Goal: Task Accomplishment & Management: Manage account settings

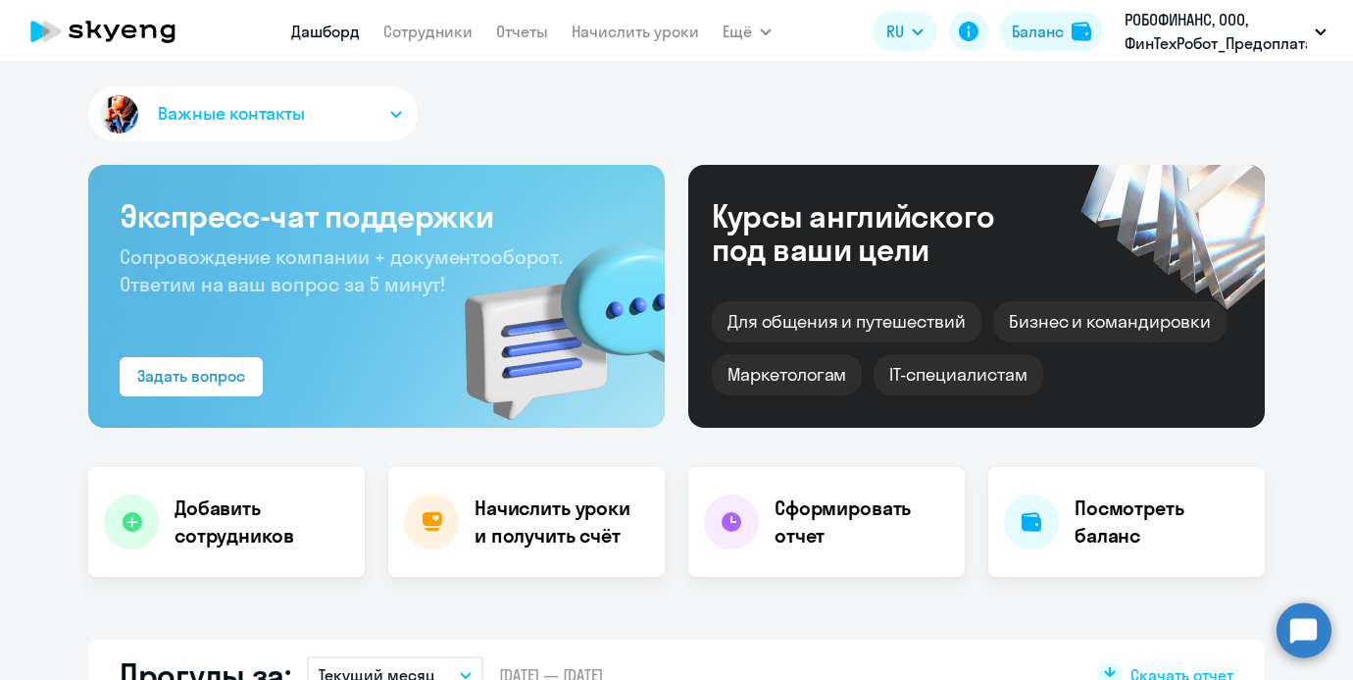
select select "30"
click at [595, 25] on link "Начислить уроки" at bounding box center [635, 32] width 127 height 20
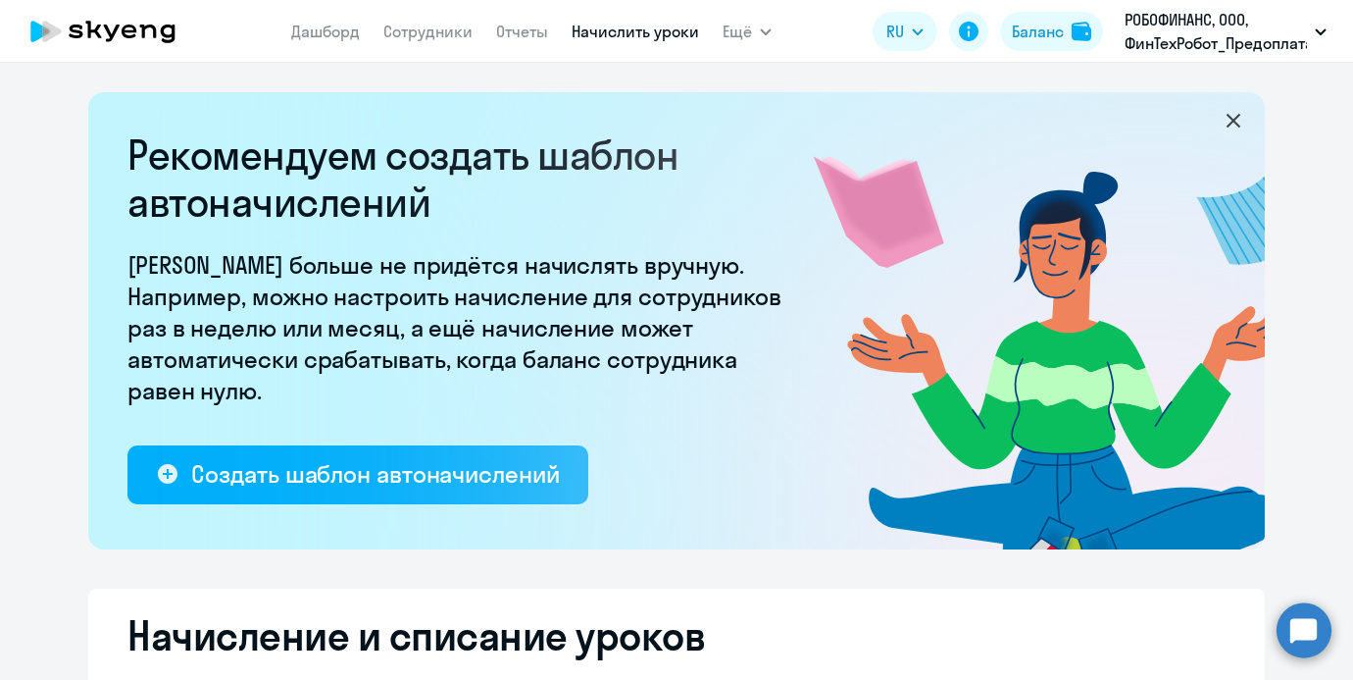
select select "10"
click at [416, 26] on link "Сотрудники" at bounding box center [427, 32] width 89 height 20
select select "30"
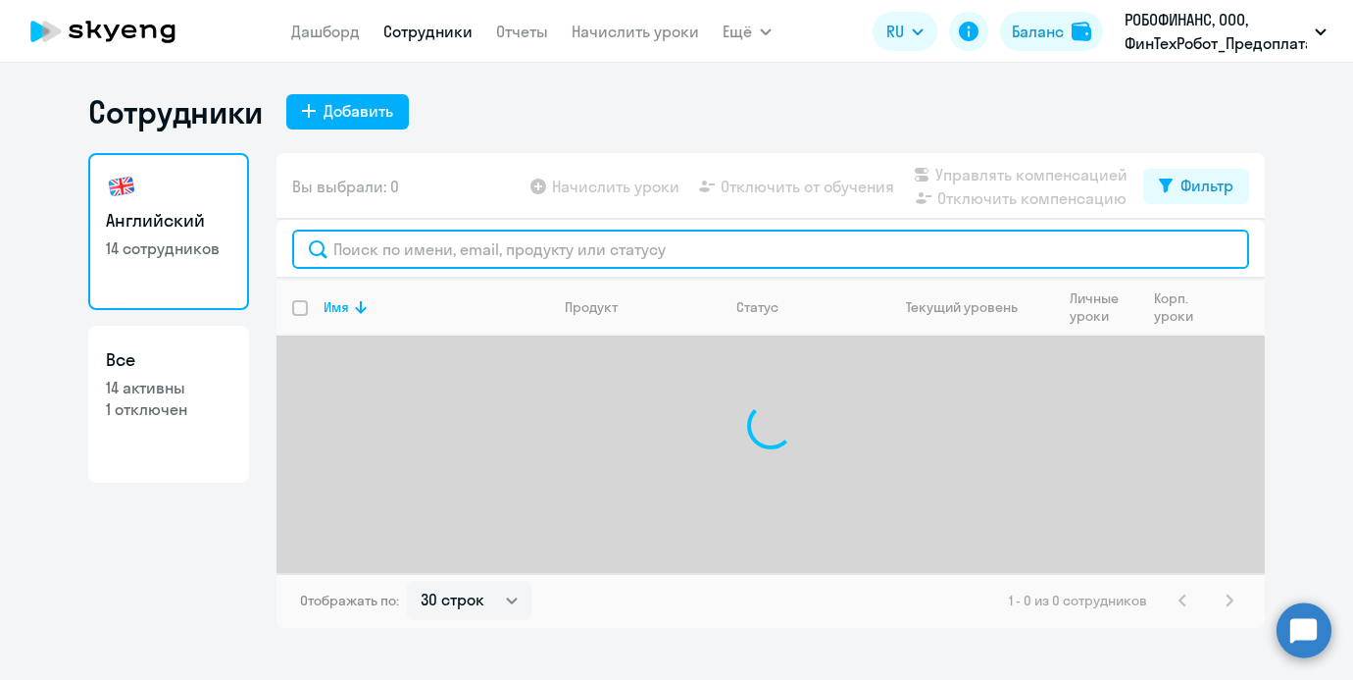
click at [416, 234] on input "text" at bounding box center [770, 248] width 957 height 39
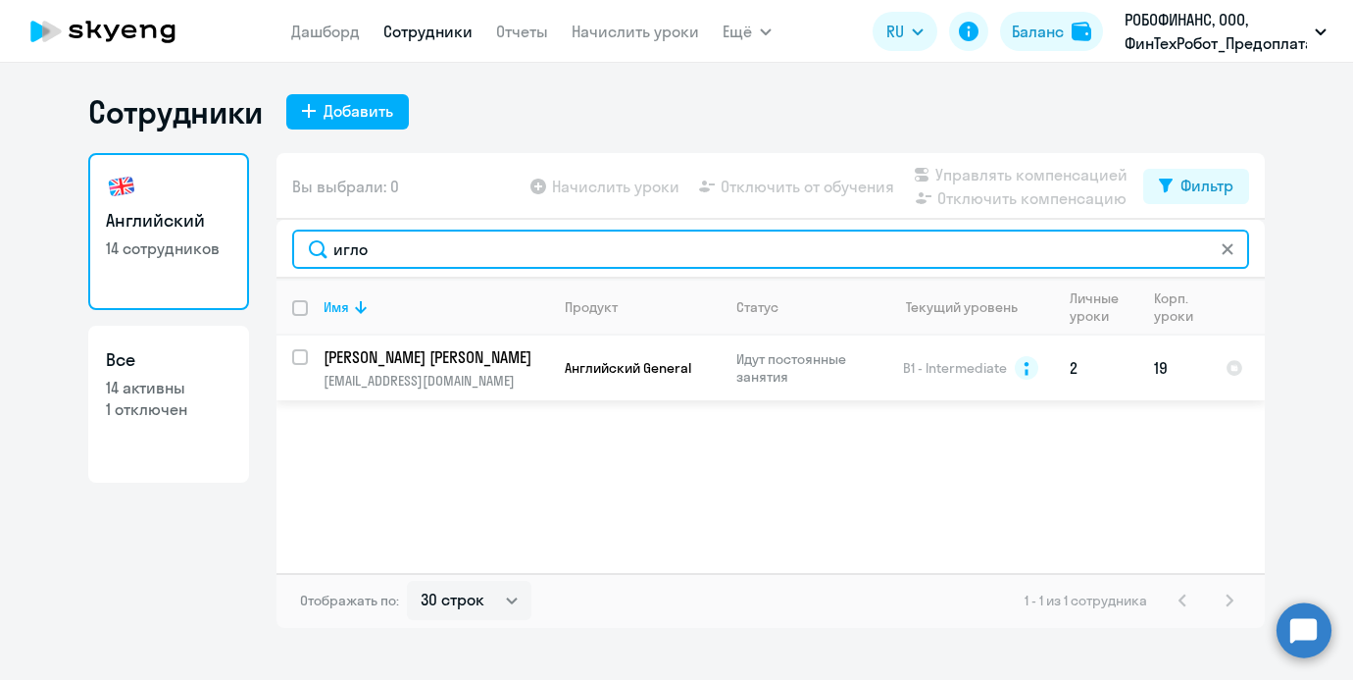
type input "игло"
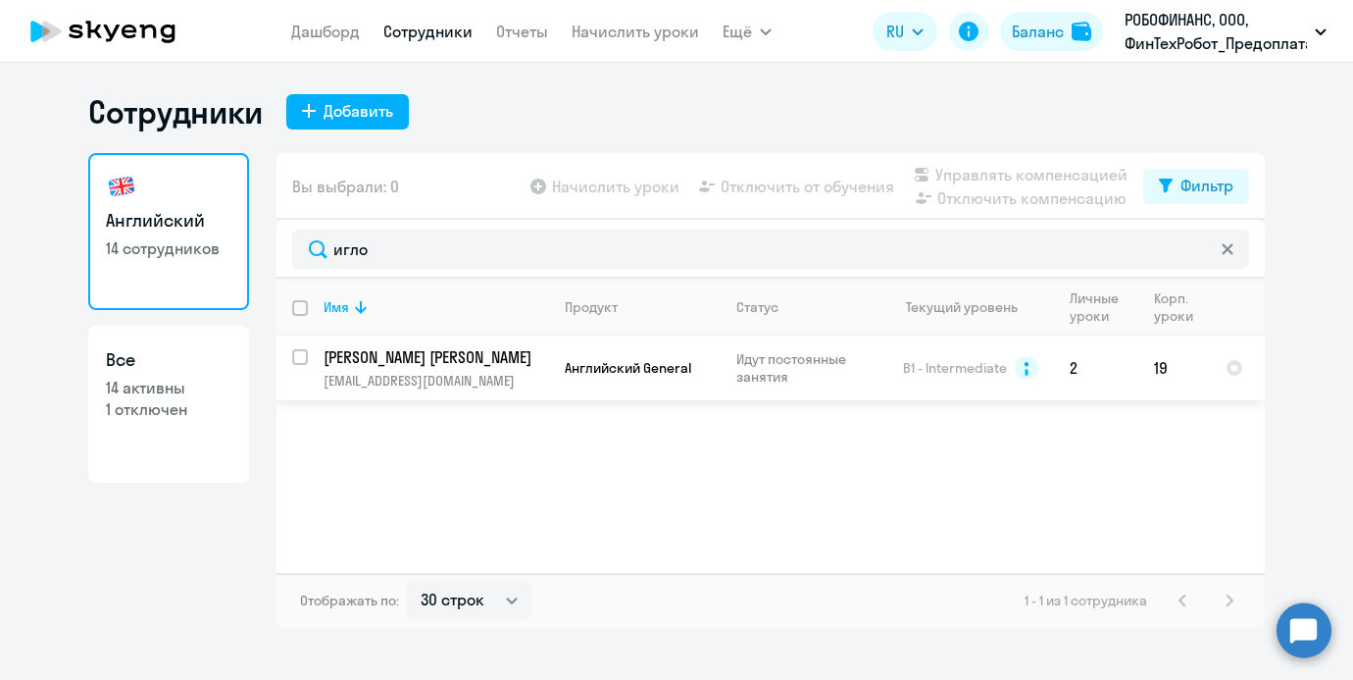
click at [299, 354] on input "select row 14498029" at bounding box center [311, 368] width 39 height 39
checkbox input "true"
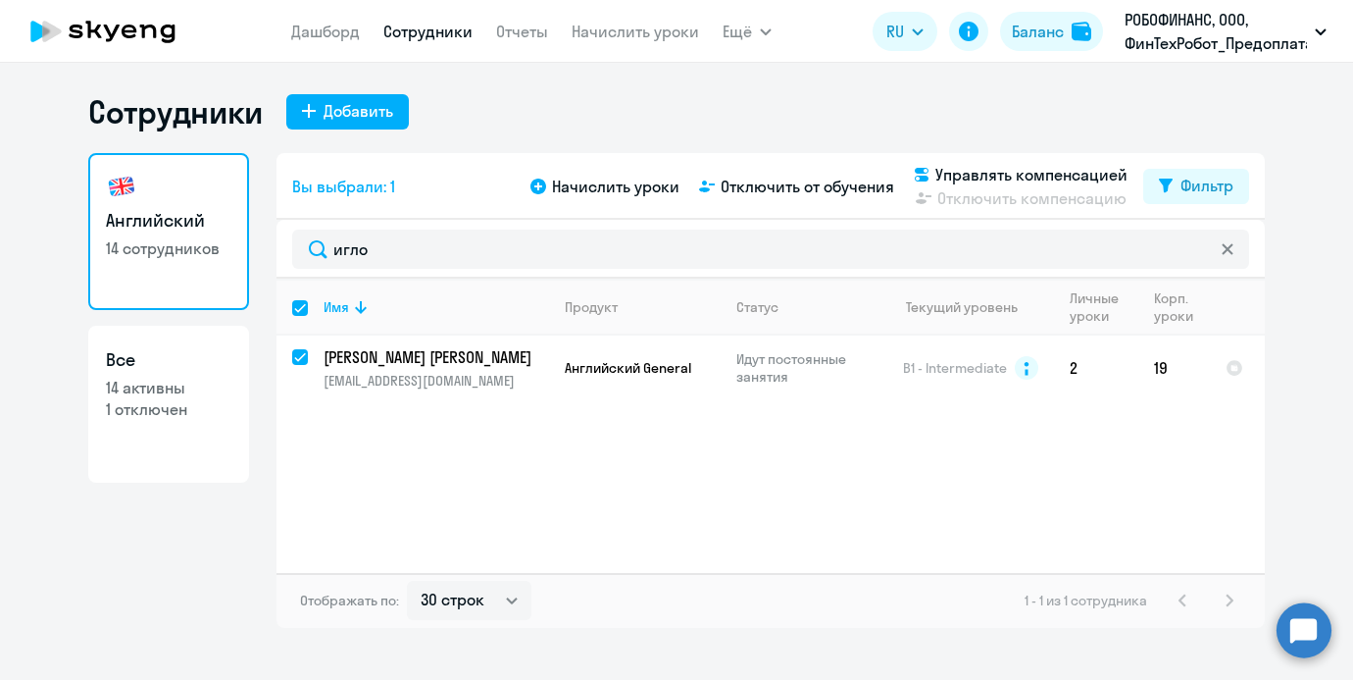
click at [582, 204] on div "Начислить уроки Отключить от обучения Управлять компенсацией Отключить компенса…" at bounding box center [835, 186] width 617 height 47
click at [582, 197] on span "Начислить уроки" at bounding box center [615, 187] width 127 height 24
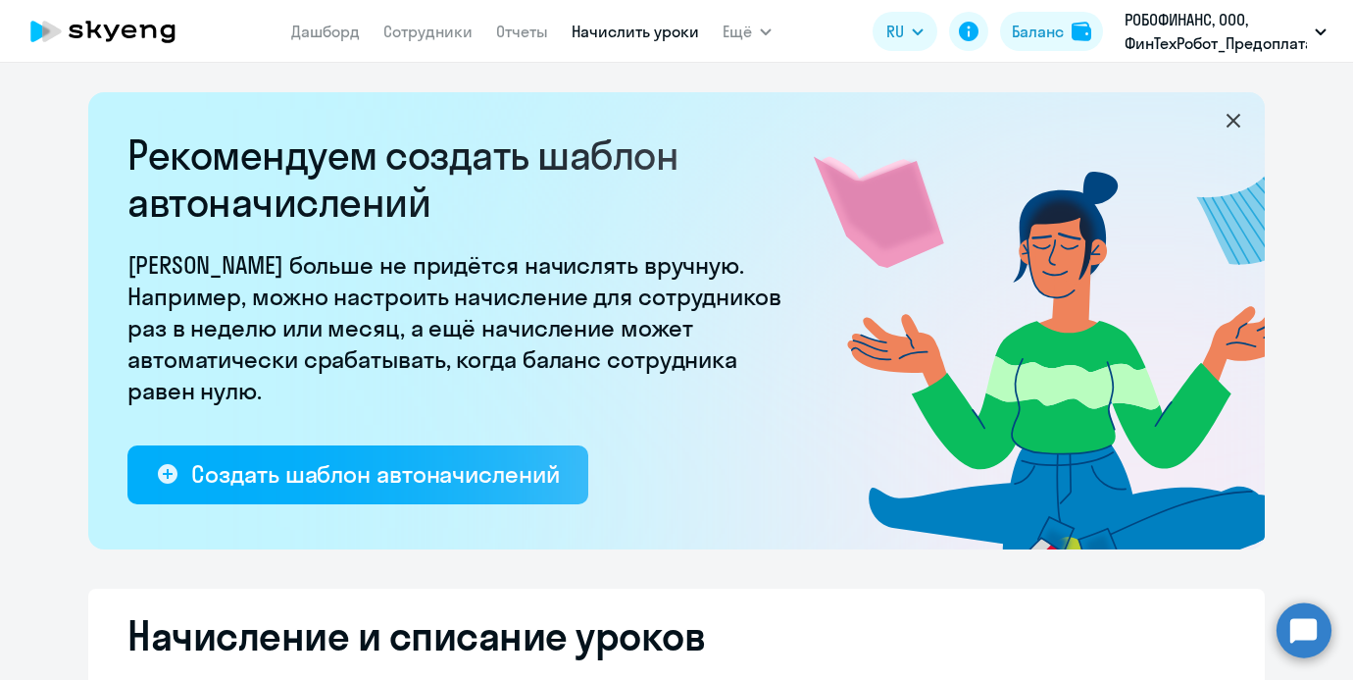
select select "10"
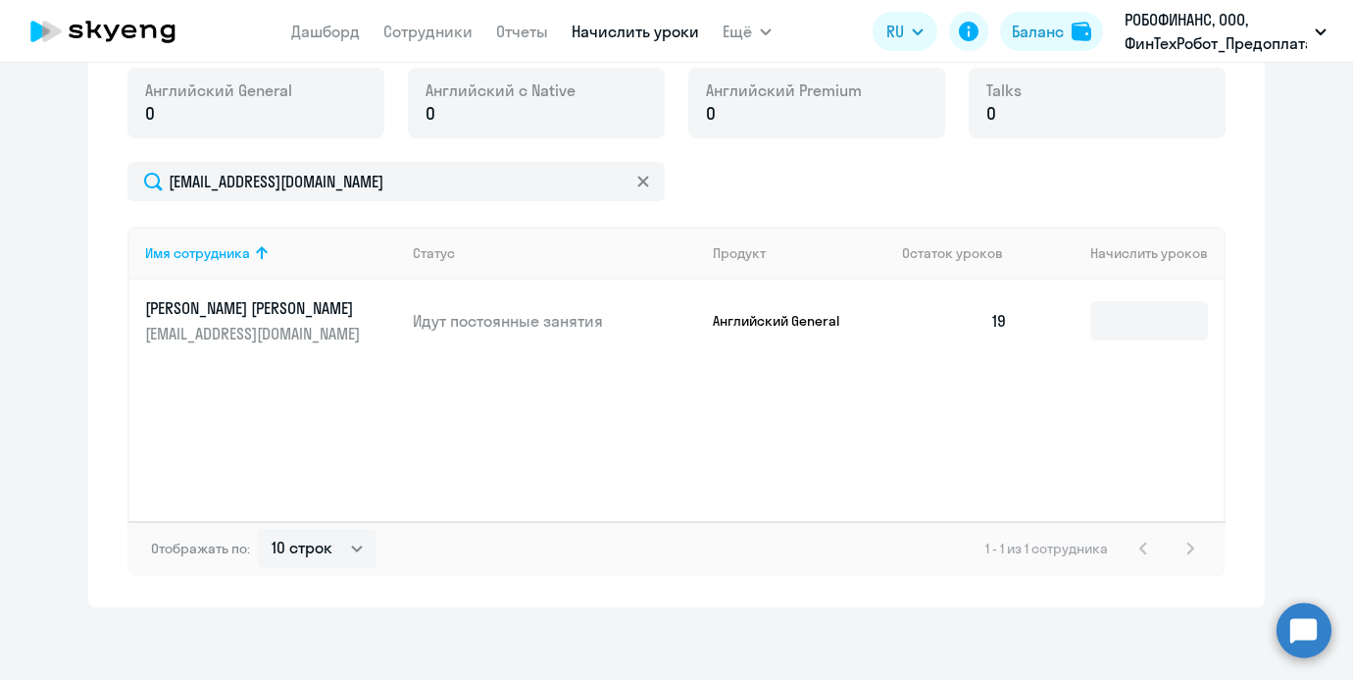
scroll to position [729, 0]
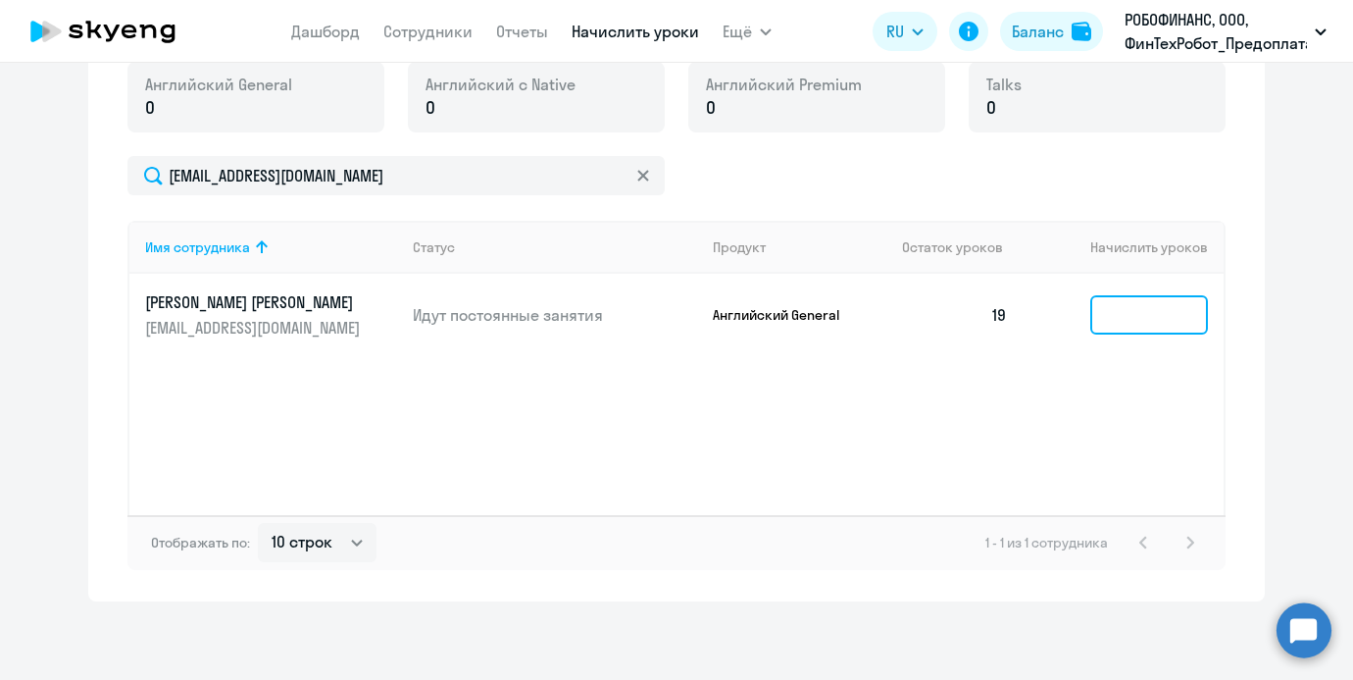
click at [1140, 318] on input at bounding box center [1149, 314] width 118 height 39
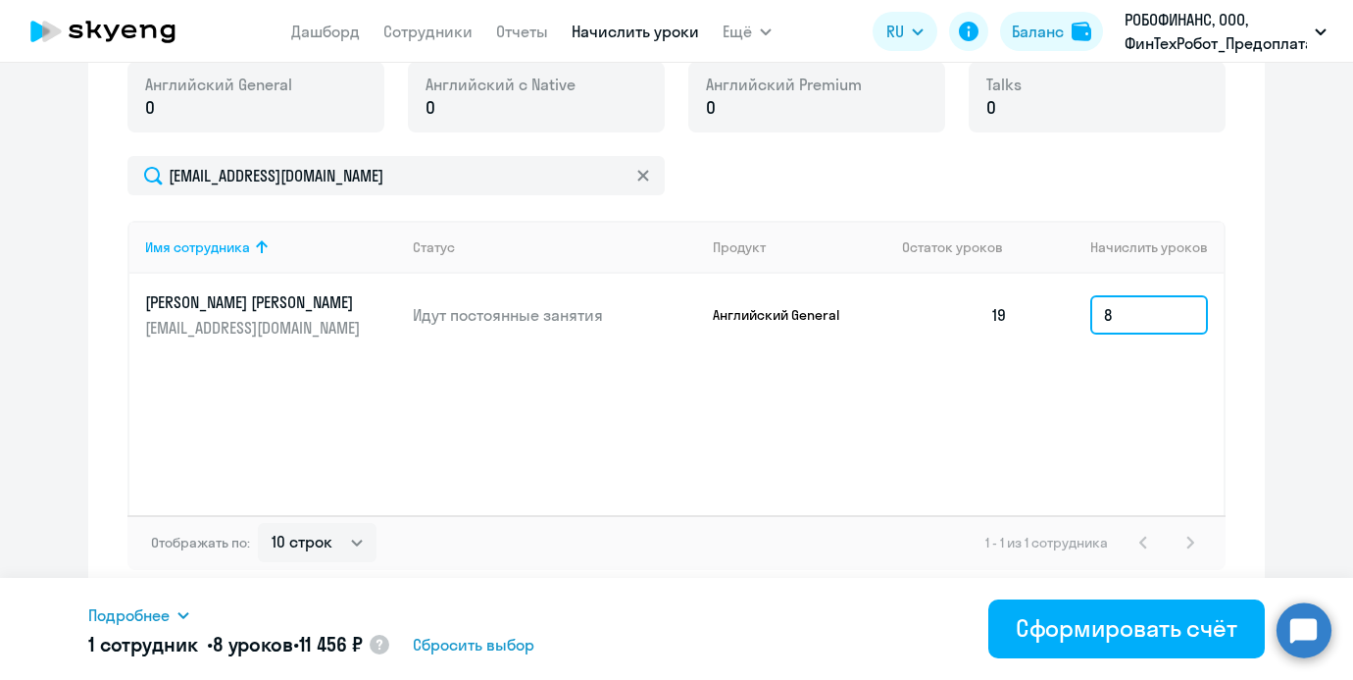
type input "8"
click at [180, 614] on icon at bounding box center [182, 615] width 11 height 7
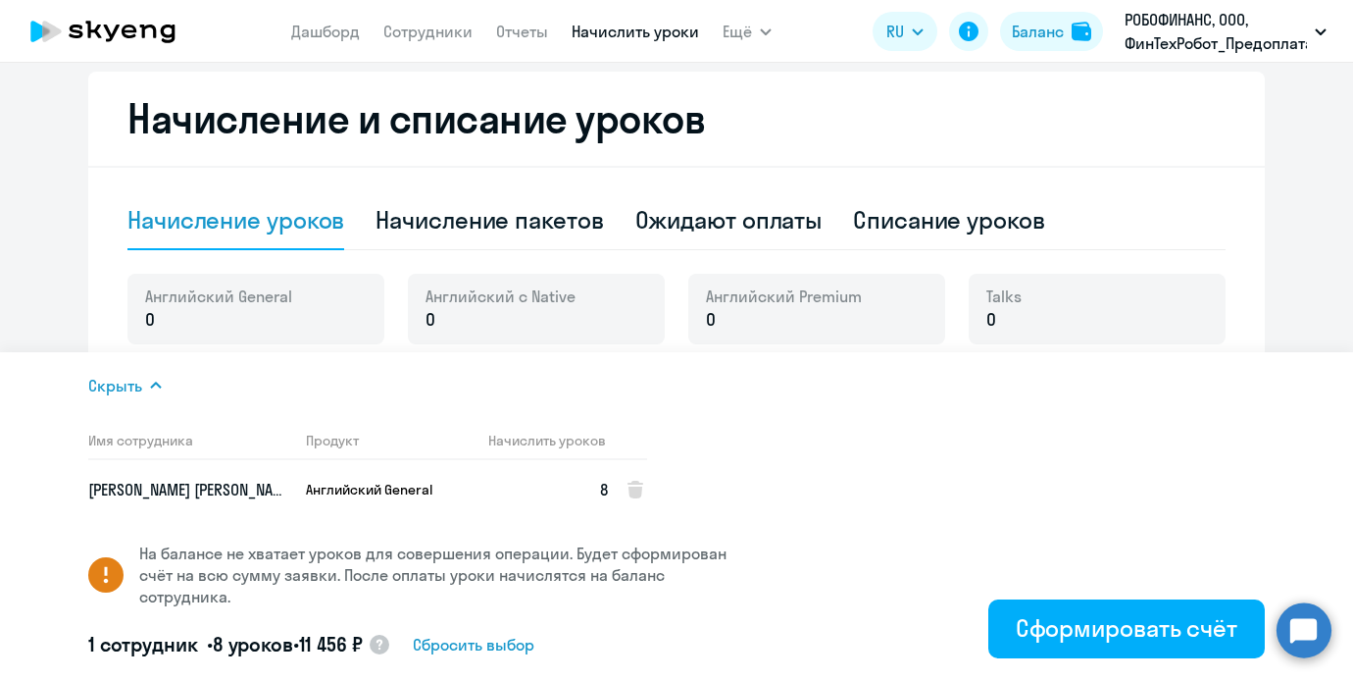
scroll to position [482, 0]
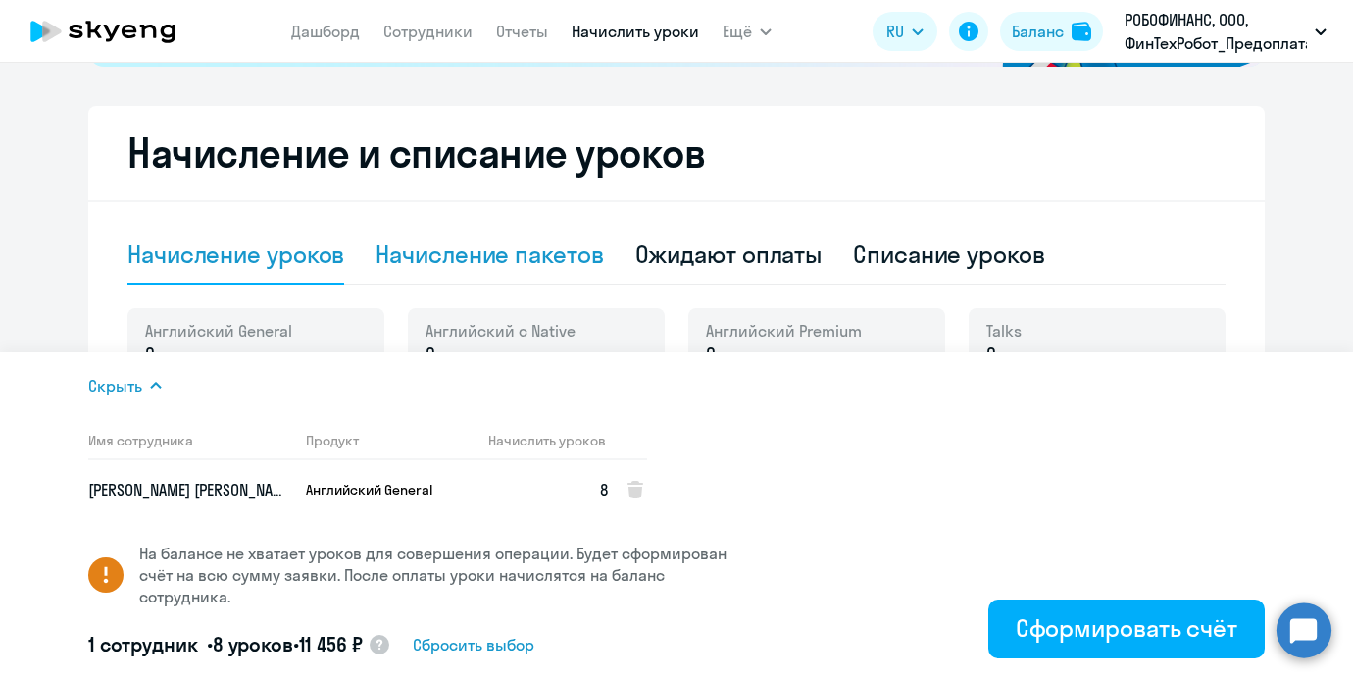
click at [558, 240] on div "Начисление пакетов" at bounding box center [489, 253] width 227 height 31
select select "10"
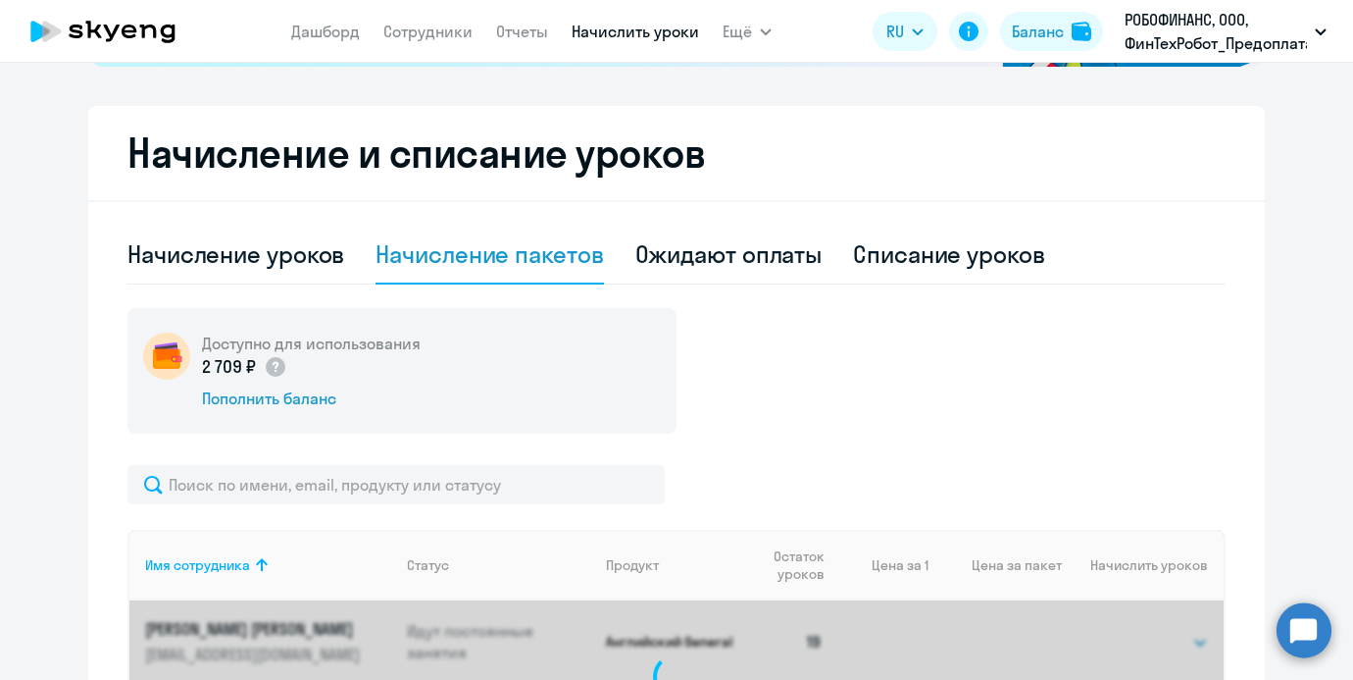
click at [558, 242] on div "Начисление пакетов" at bounding box center [489, 253] width 227 height 31
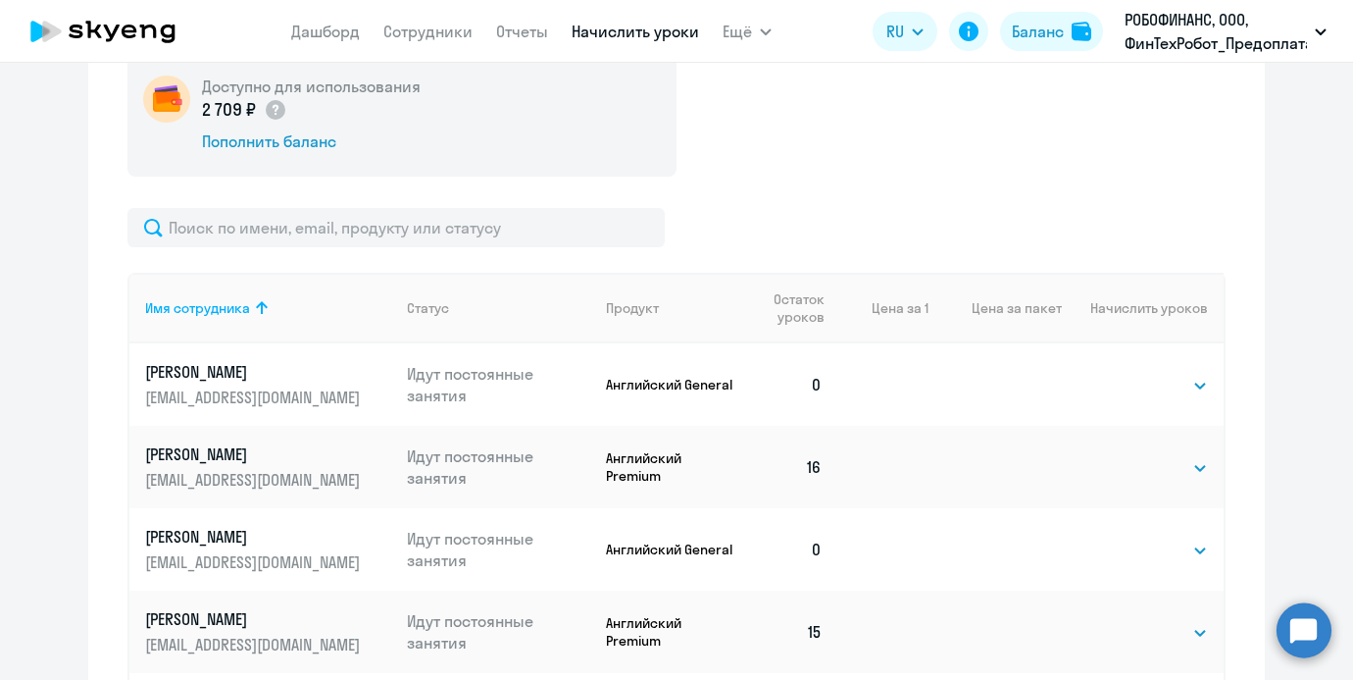
scroll to position [750, 0]
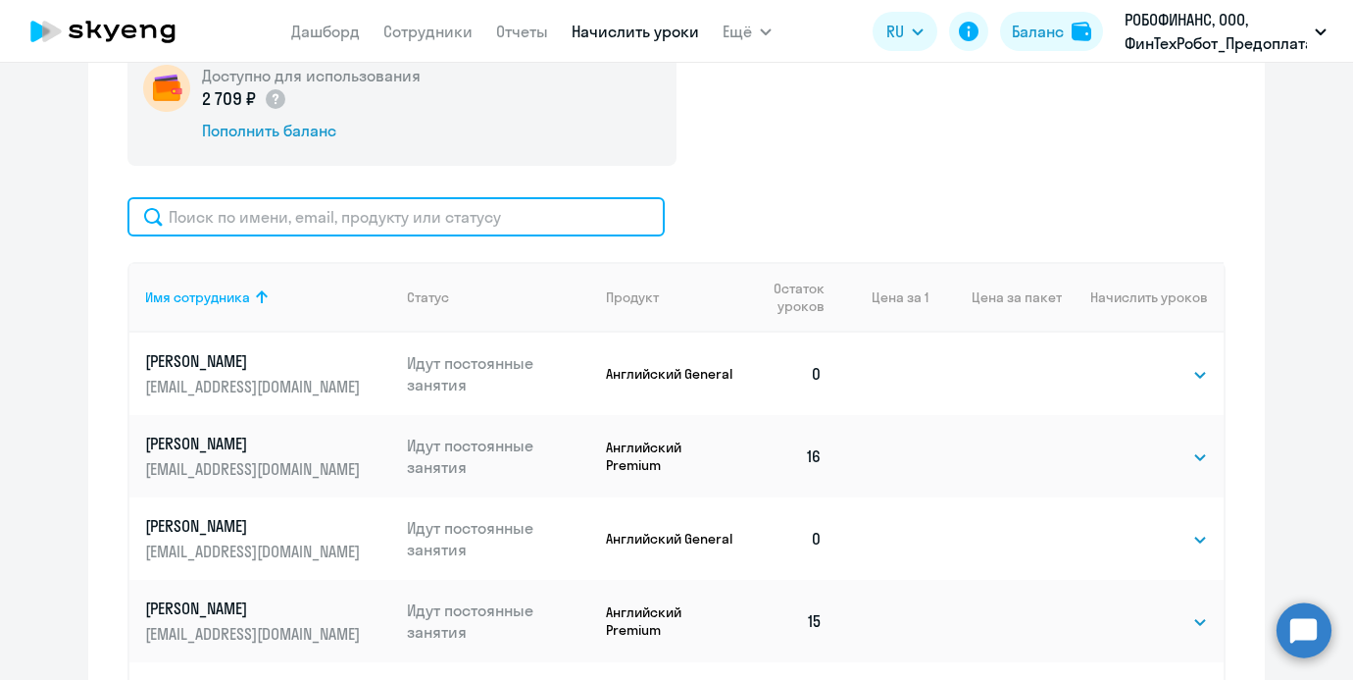
click at [494, 220] on input "text" at bounding box center [395, 216] width 537 height 39
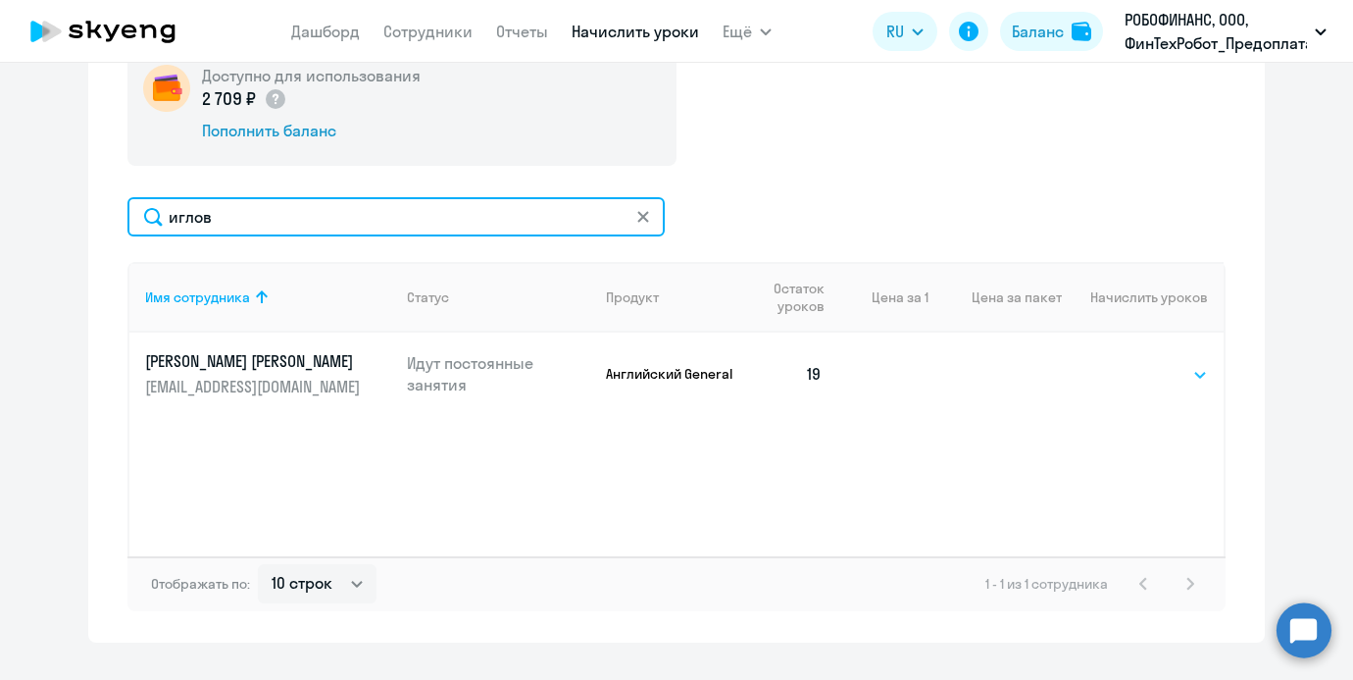
type input "иглов"
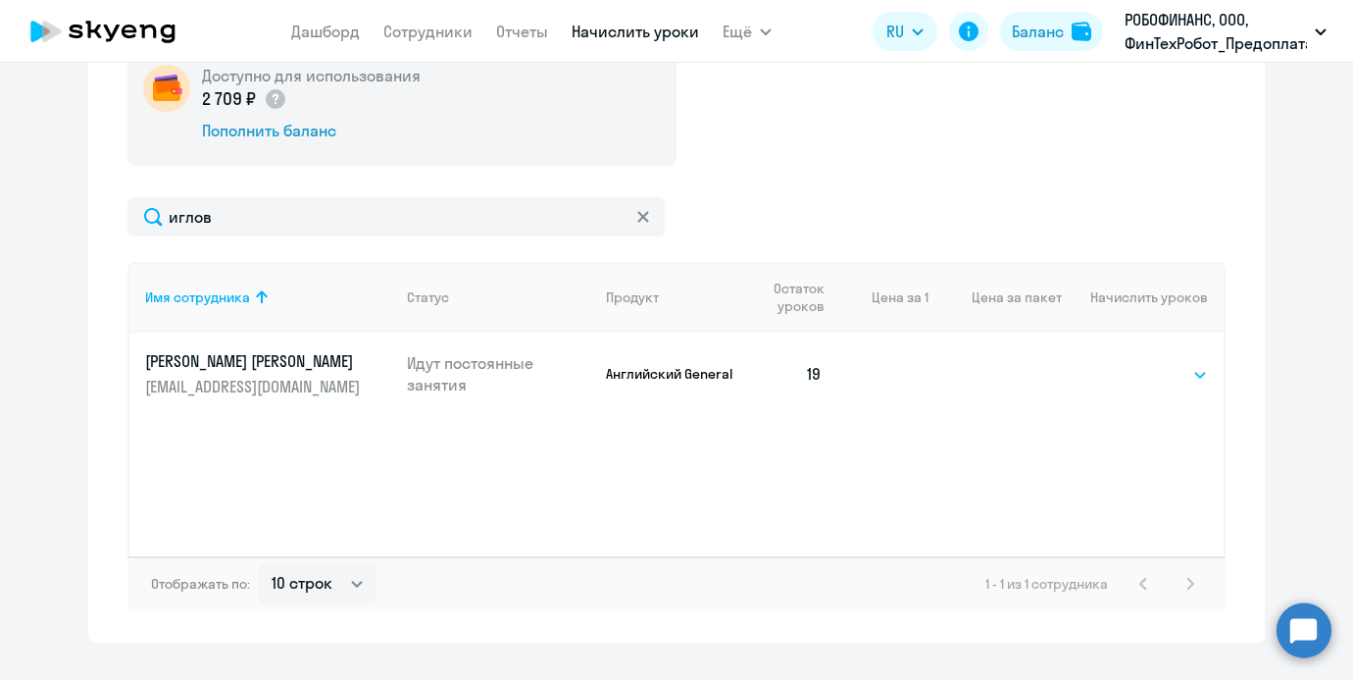
click at [1171, 381] on select "Выбрать 4 8 16 32 64 96 128" at bounding box center [1168, 375] width 80 height 24
select select "8"
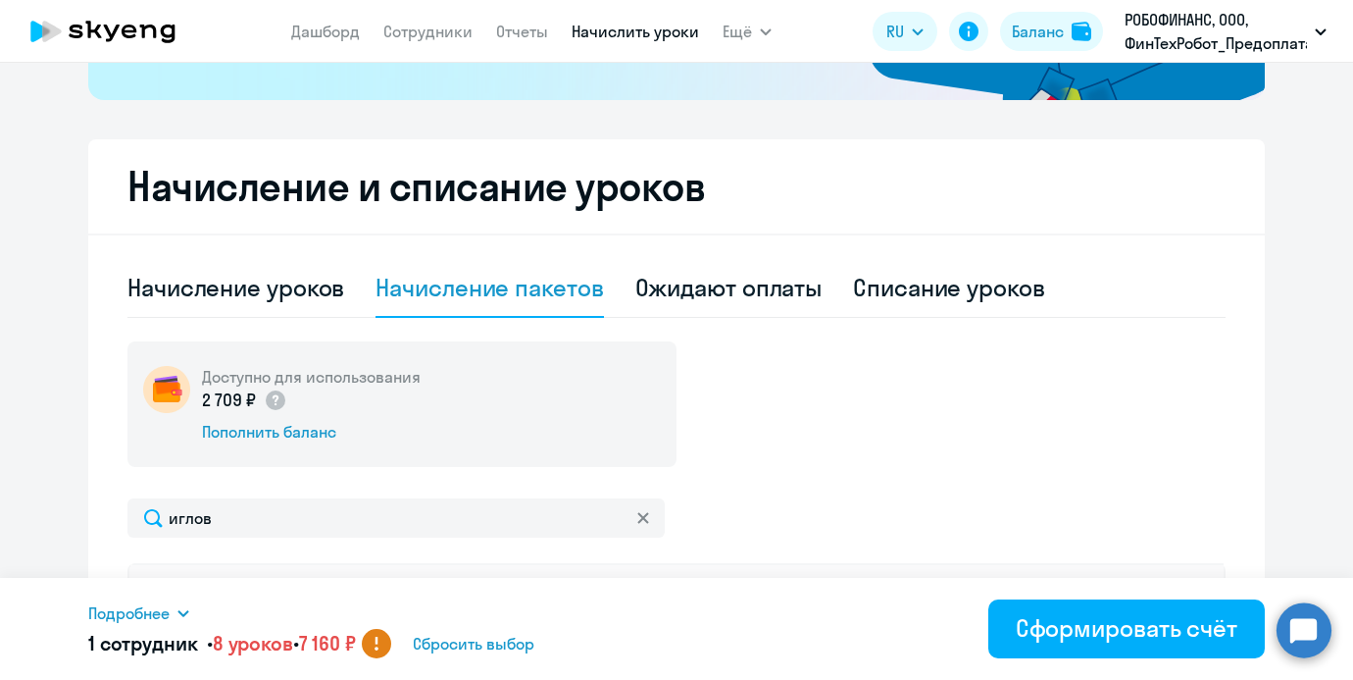
scroll to position [446, 0]
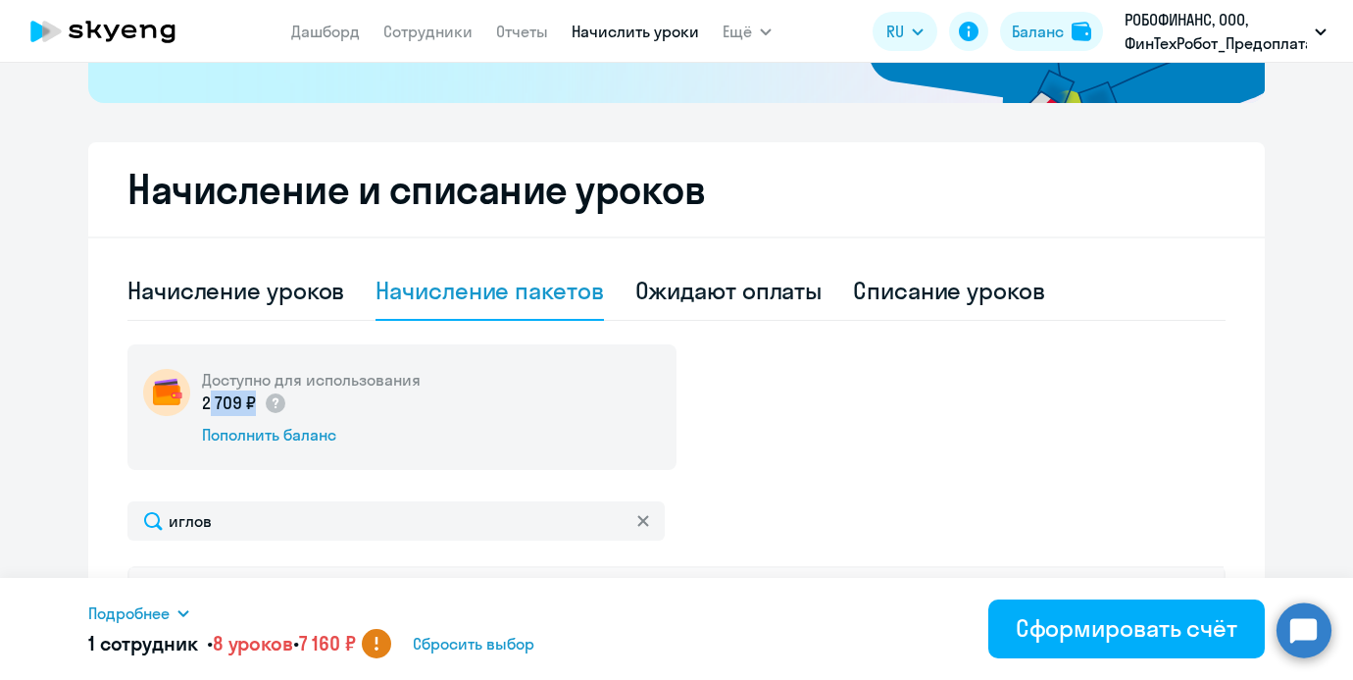
drag, startPoint x: 245, startPoint y: 407, endPoint x: 199, endPoint y: 404, distance: 46.2
click at [199, 404] on div "Доступно для использования 2 709 ₽ Пополнить баланс" at bounding box center [401, 407] width 549 height 126
copy p "2 709"
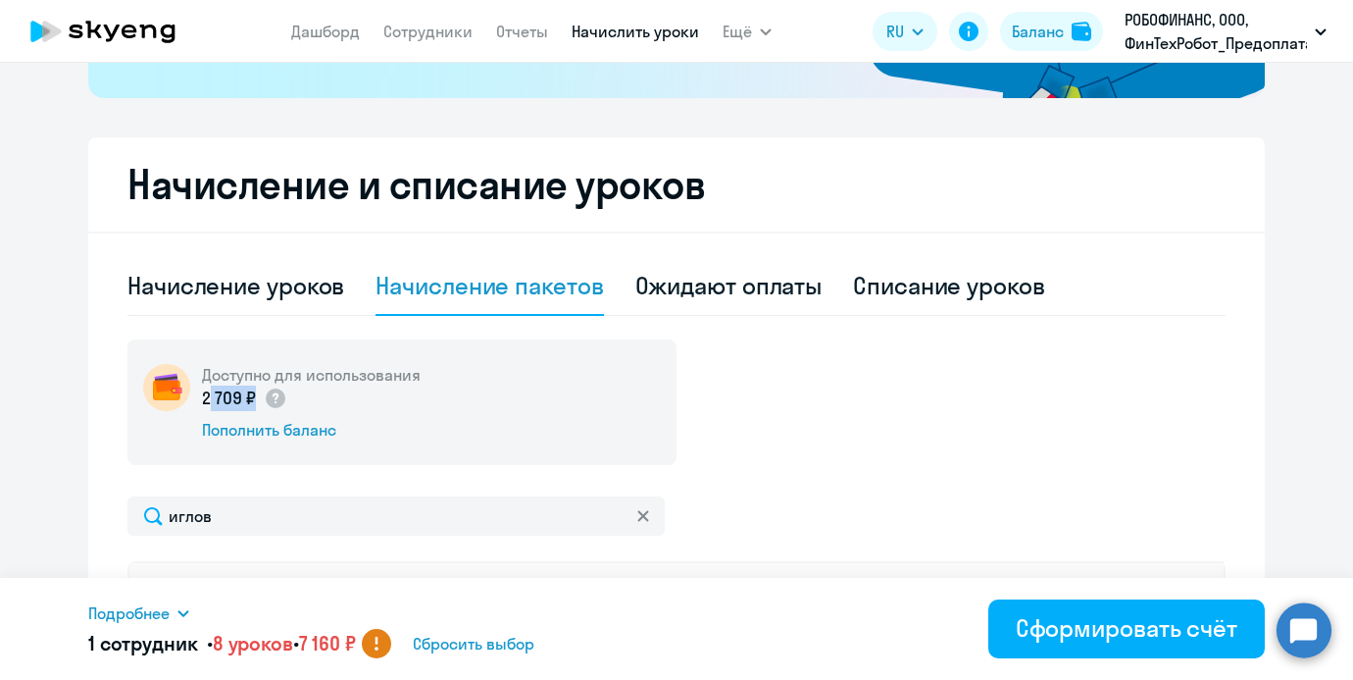
scroll to position [428, 0]
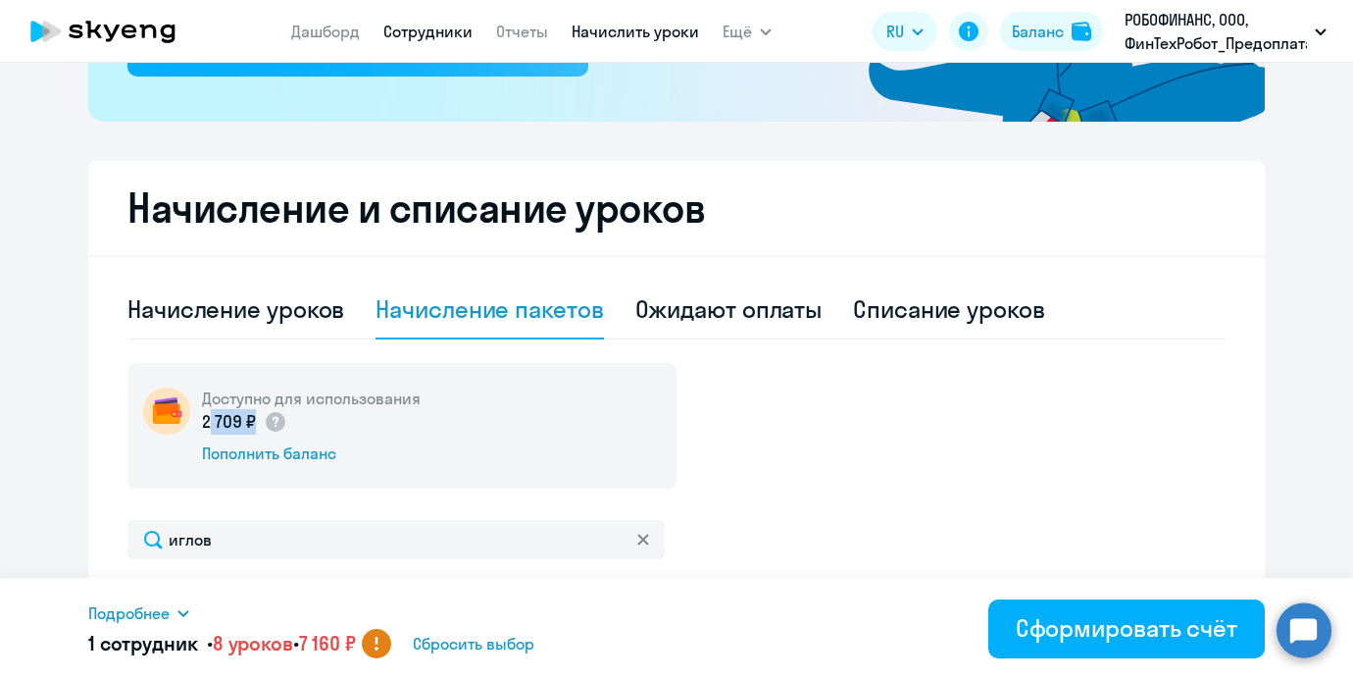
click at [423, 28] on link "Сотрудники" at bounding box center [427, 32] width 89 height 20
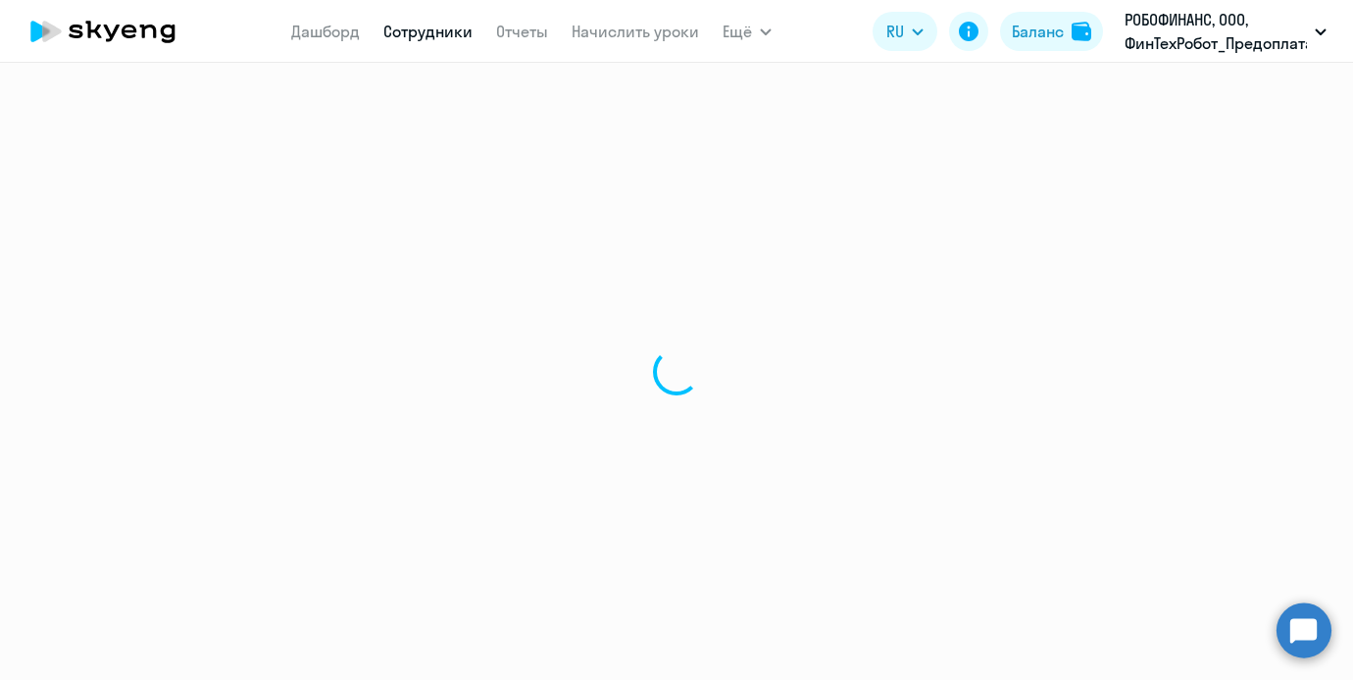
select select "30"
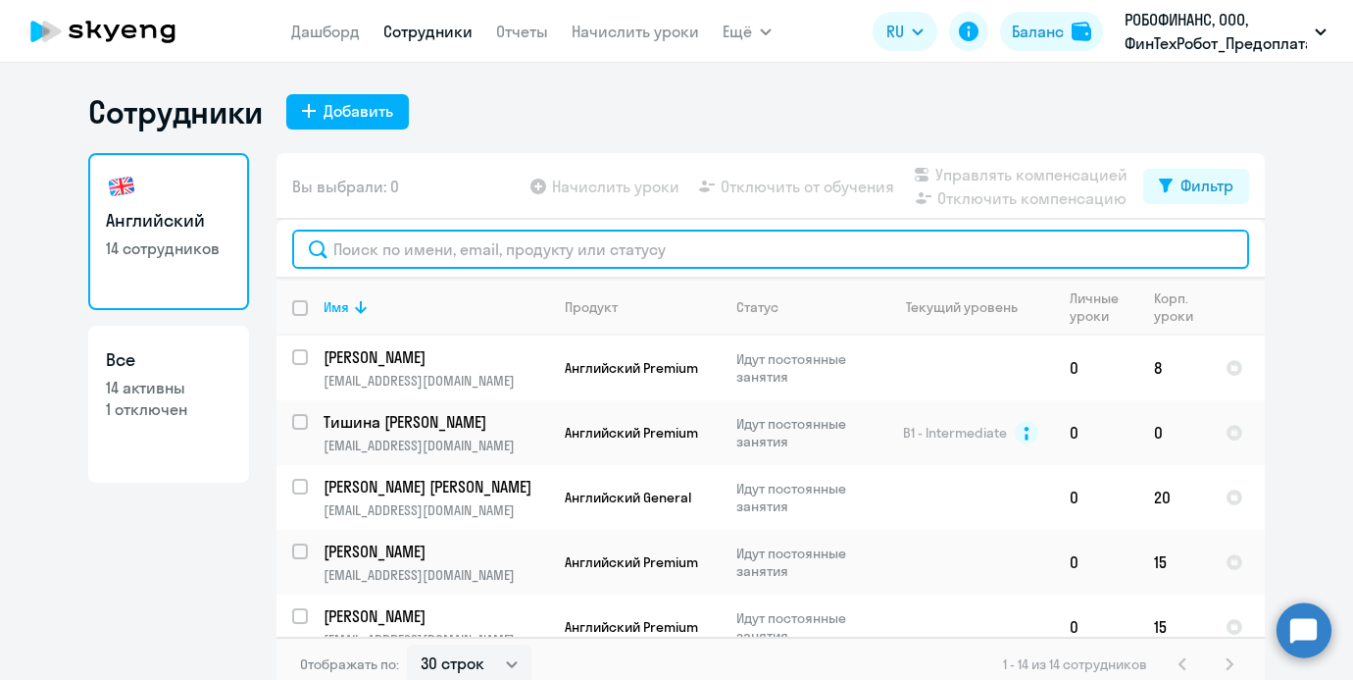
click at [435, 261] on input "text" at bounding box center [770, 248] width 957 height 39
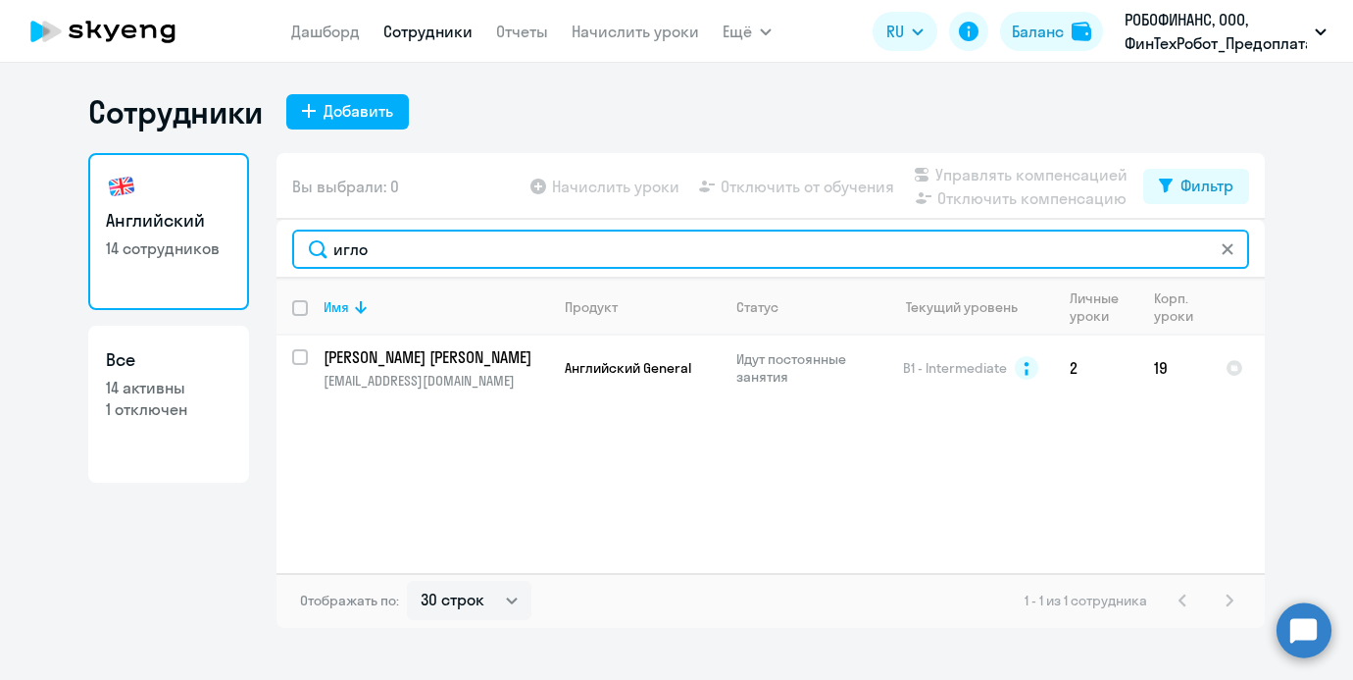
type input "игло"
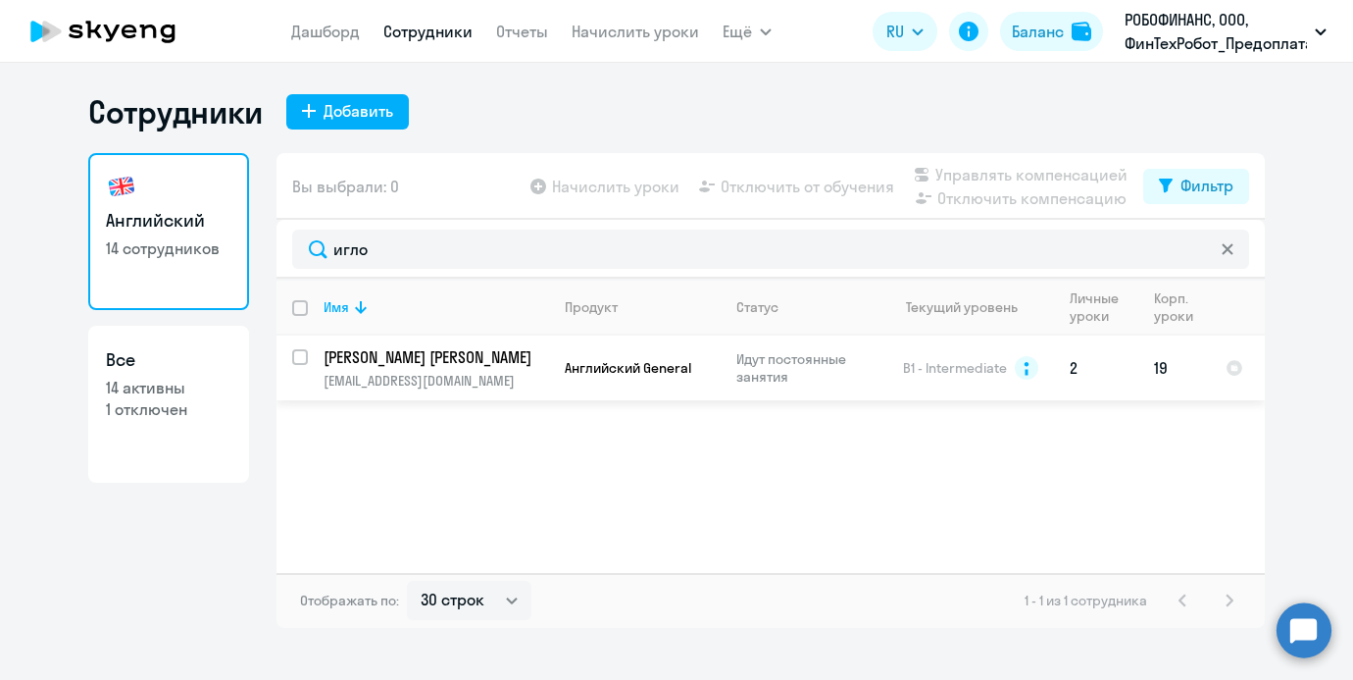
click at [468, 353] on p "[PERSON_NAME] [PERSON_NAME]" at bounding box center [435, 357] width 222 height 22
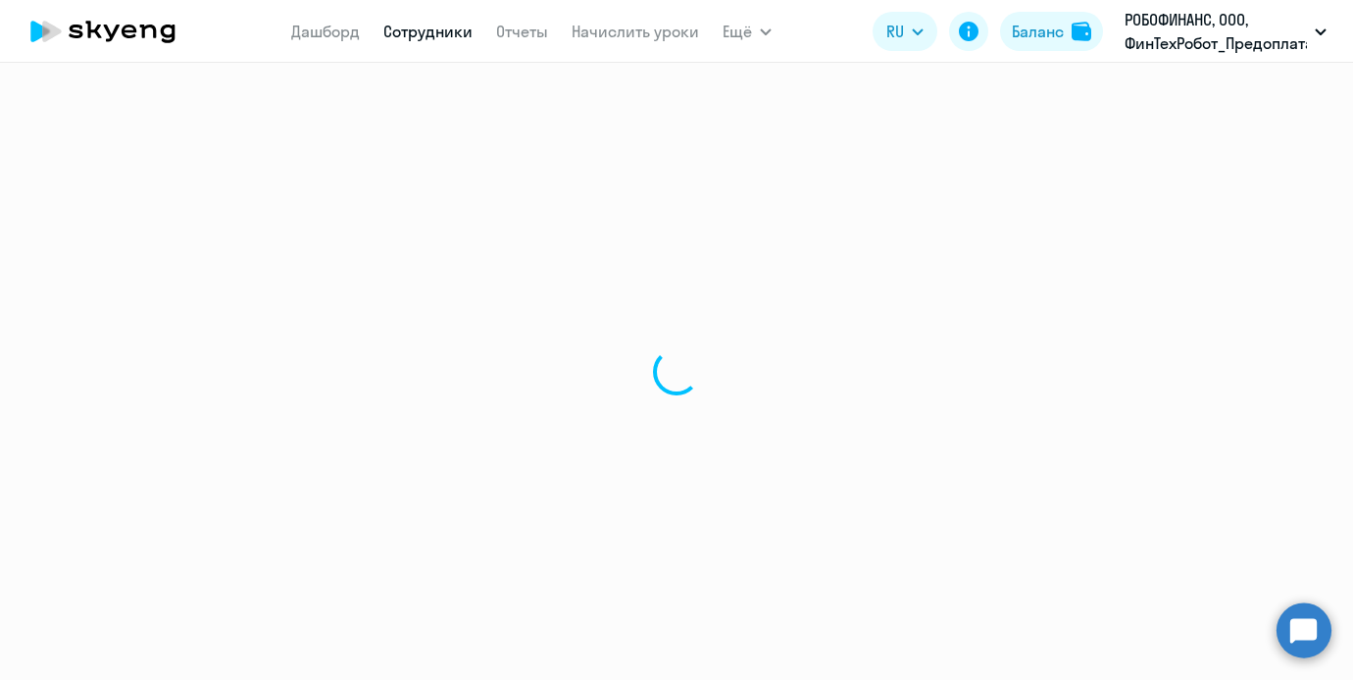
select select "english"
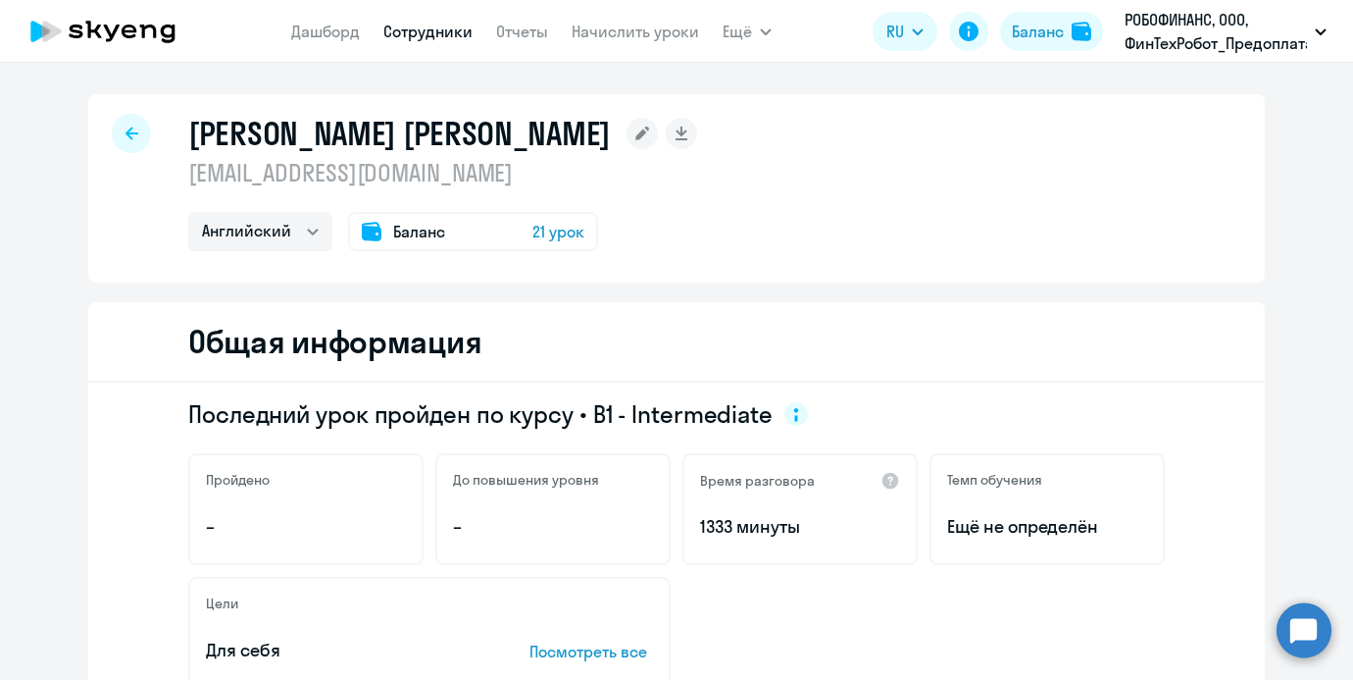
click at [267, 178] on p "[EMAIL_ADDRESS][DOMAIN_NAME]" at bounding box center [442, 172] width 509 height 31
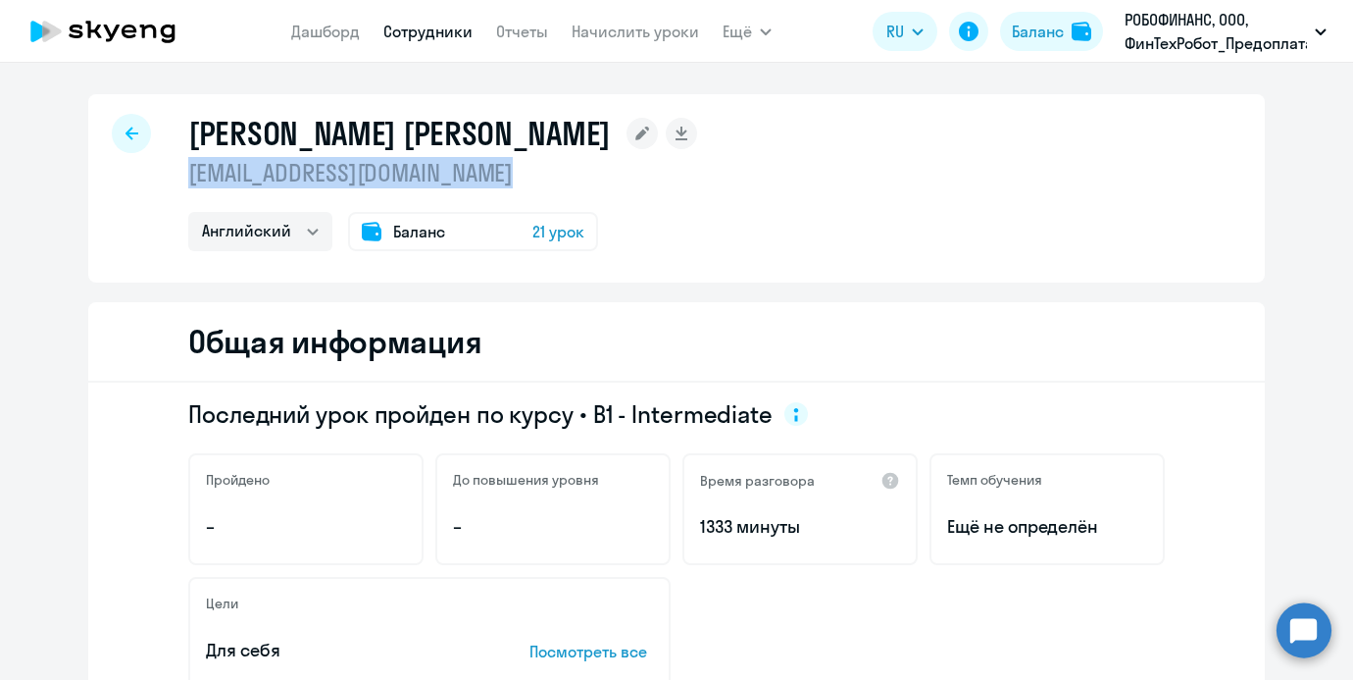
click at [267, 178] on p "[EMAIL_ADDRESS][DOMAIN_NAME]" at bounding box center [442, 172] width 509 height 31
copy p "[EMAIL_ADDRESS][DOMAIN_NAME]"
